Goal: Navigation & Orientation: Find specific page/section

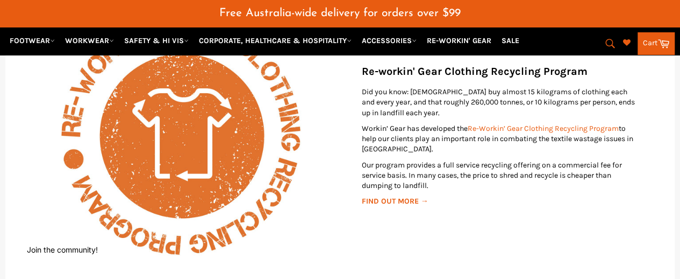
scroll to position [1947, 0]
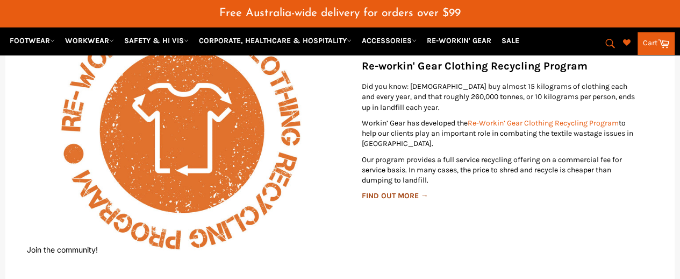
click at [402, 191] on strong "FIND OUT MORE →" at bounding box center [395, 195] width 67 height 9
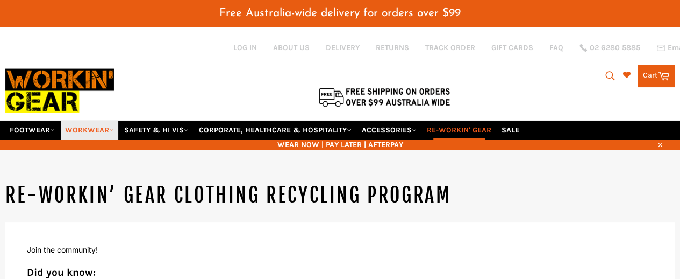
click at [95, 120] on link "WORKWEAR" at bounding box center [90, 129] width 58 height 19
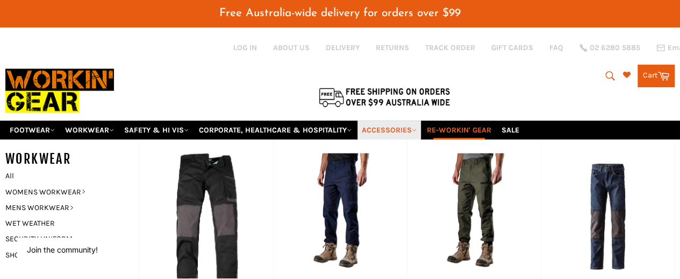
click at [396, 120] on link "ACCESSORIES" at bounding box center [389, 129] width 63 height 19
